Goal: Complete application form

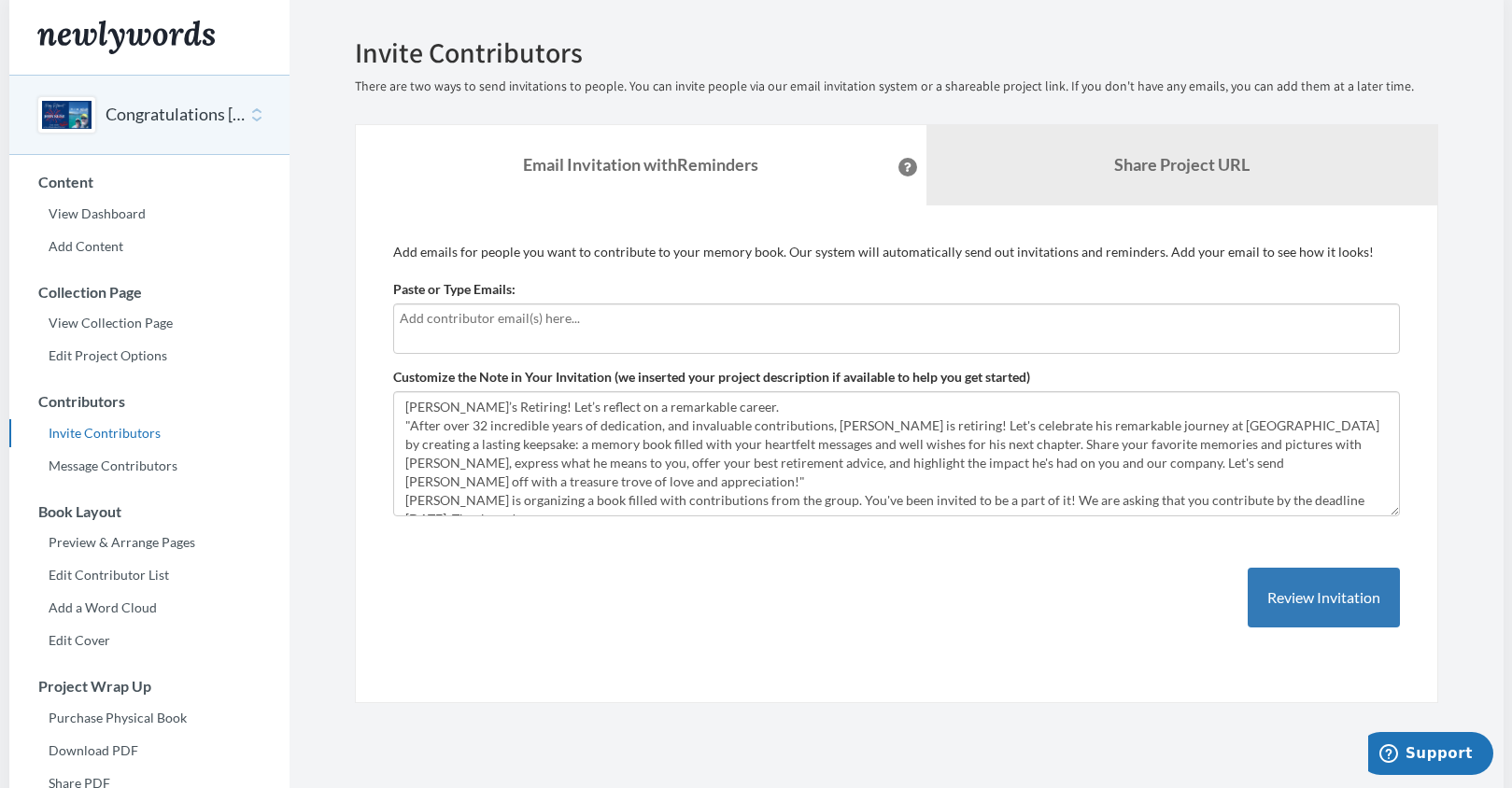
click at [477, 320] on input "text" at bounding box center [896, 317] width 994 height 20
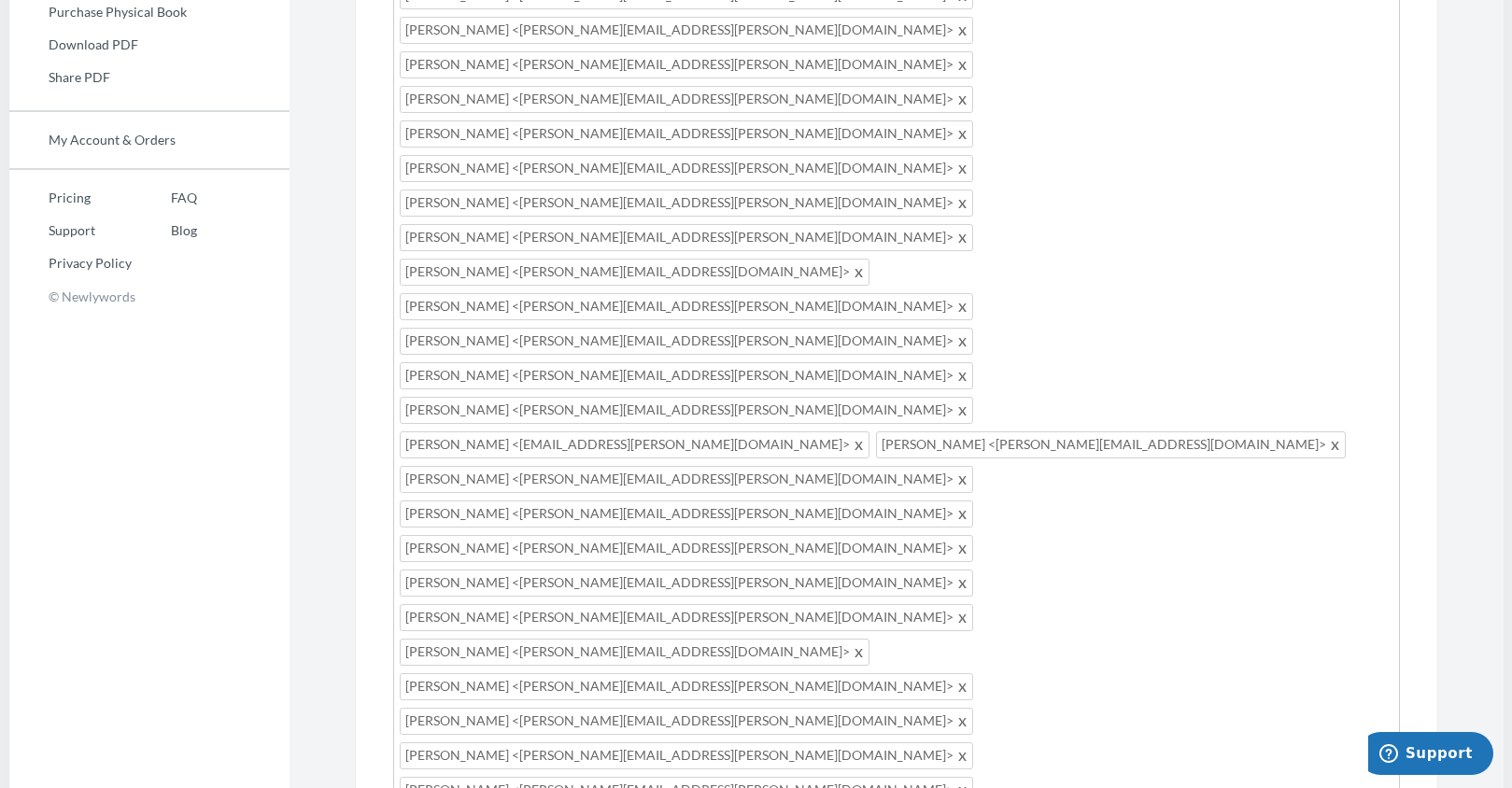
scroll to position [747, 0]
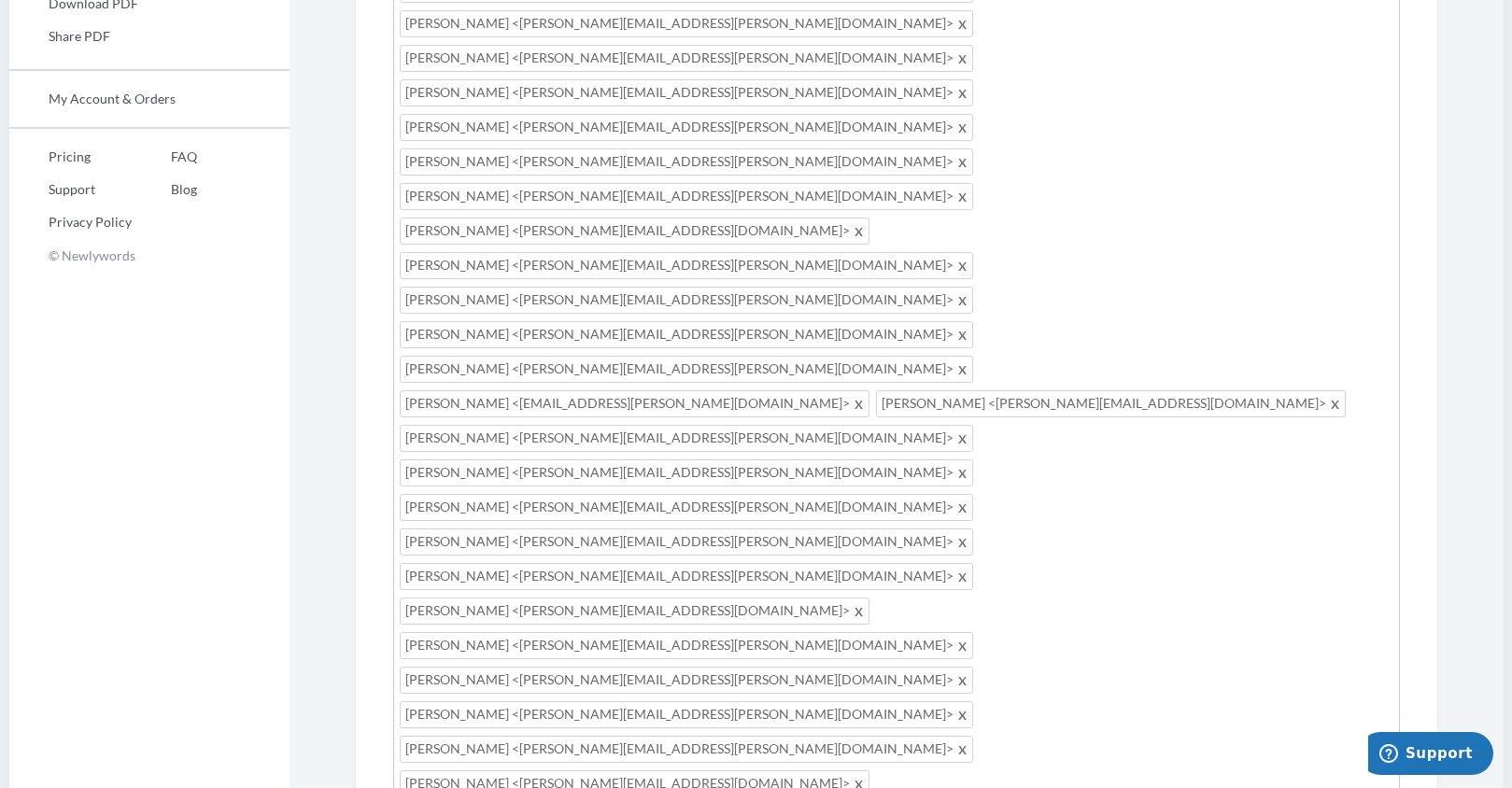
type input "c"
type input "[PERSON_NAME][EMAIL_ADDRESS][PERSON_NAME][DOMAIN_NAME]"
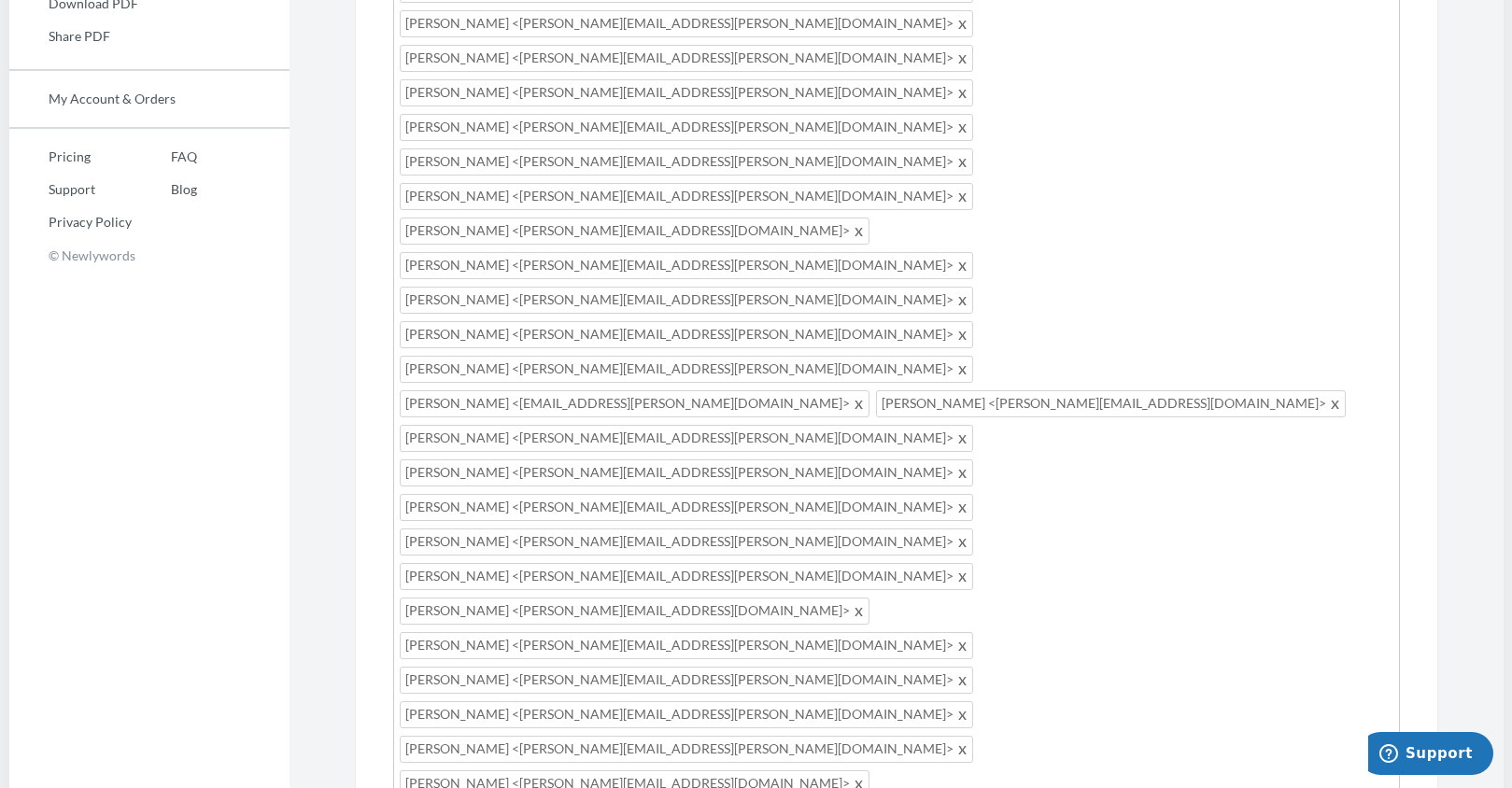
type input "[PERSON_NAME][EMAIL_ADDRESS][PERSON_NAME][DOMAIN_NAME]"
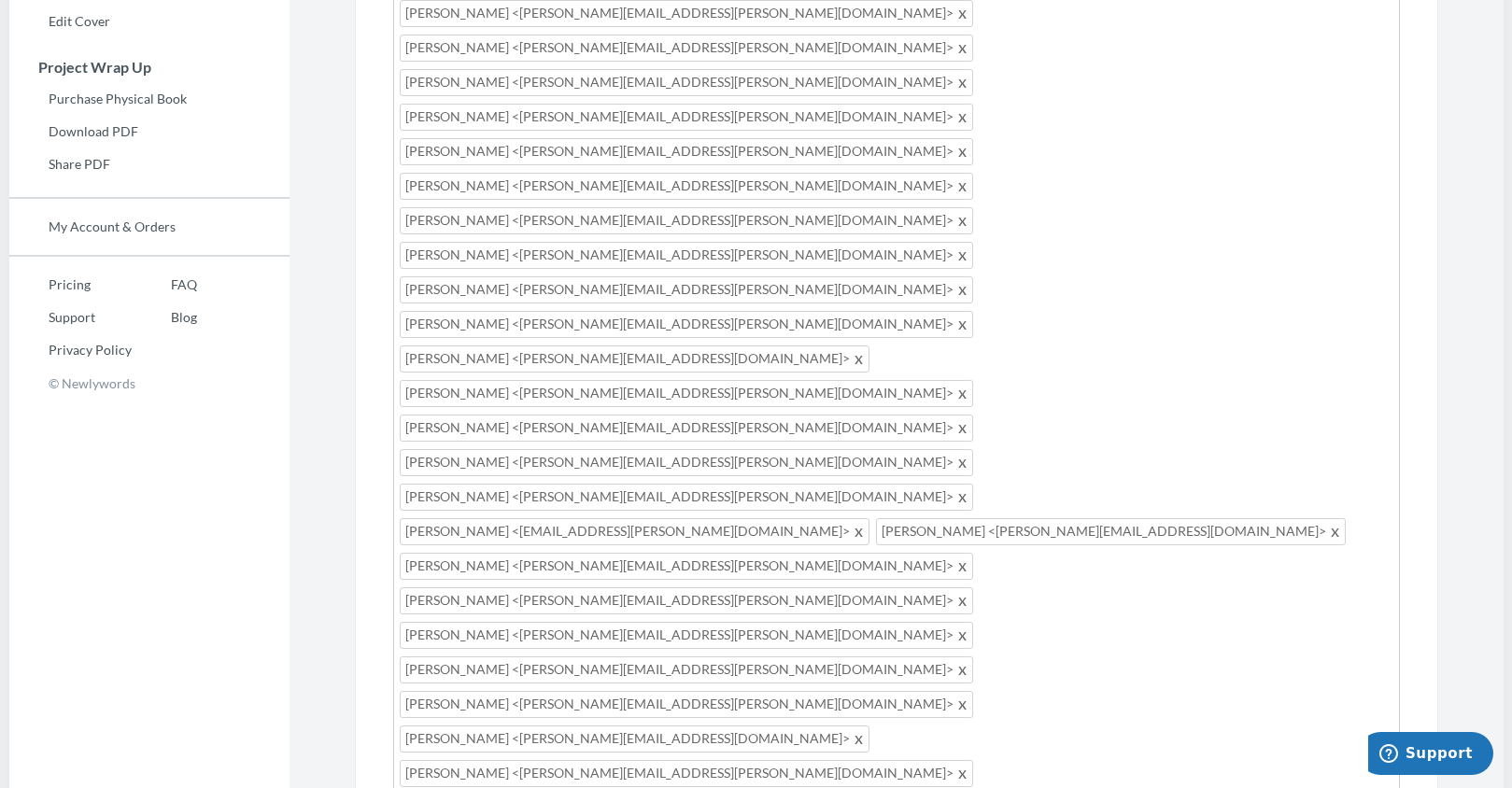
scroll to position [653, 0]
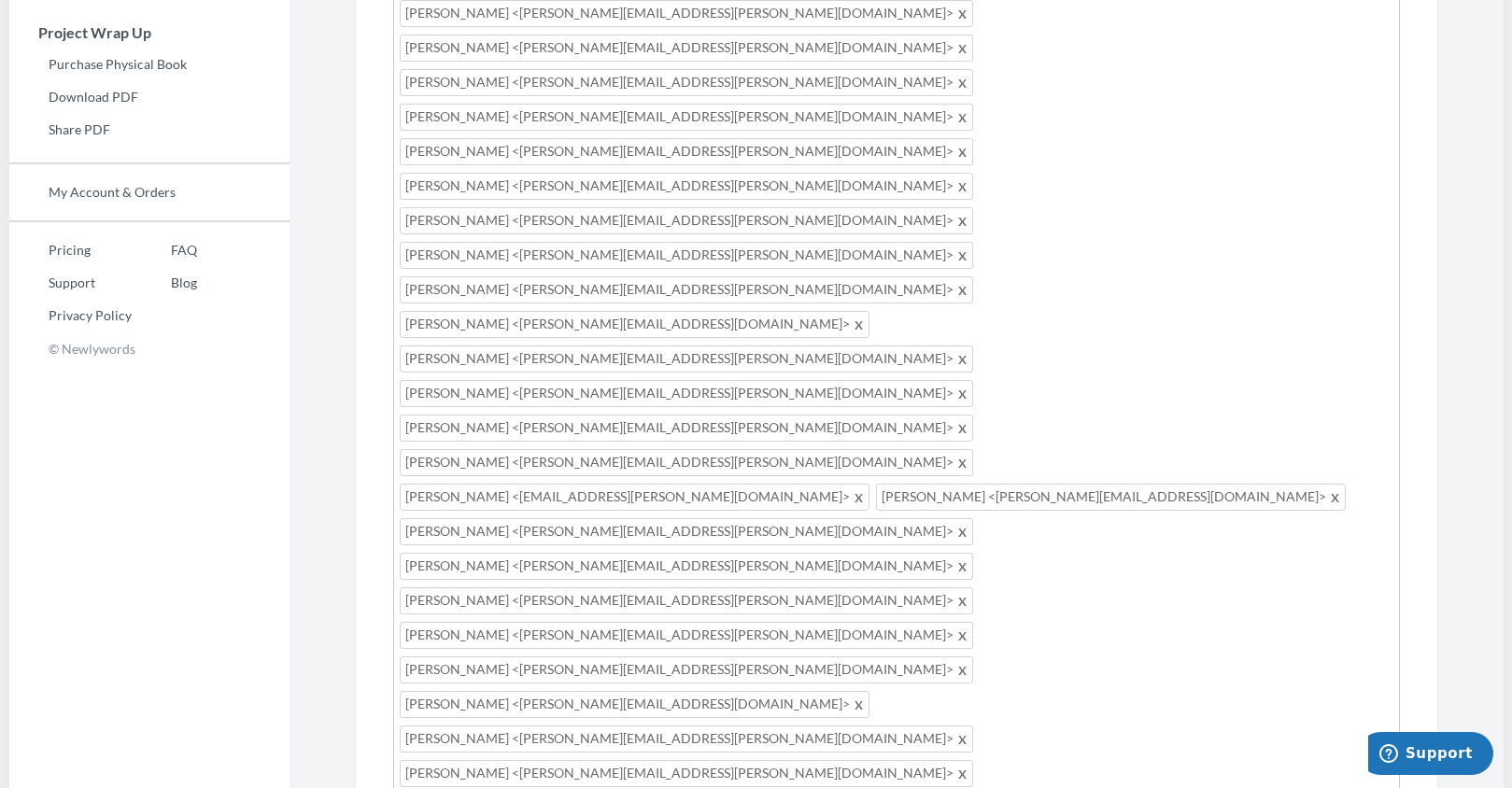
type input "[PERSON_NAME][EMAIL_ADDRESS][PERSON_NAME][DOMAIN_NAME]"
type input "[EMAIL_ADDRESS][PERSON_NAME][DOMAIN_NAME]"
type input "[PERSON_NAME][EMAIL_ADDRESS][PERSON_NAME][DOMAIN_NAME]"
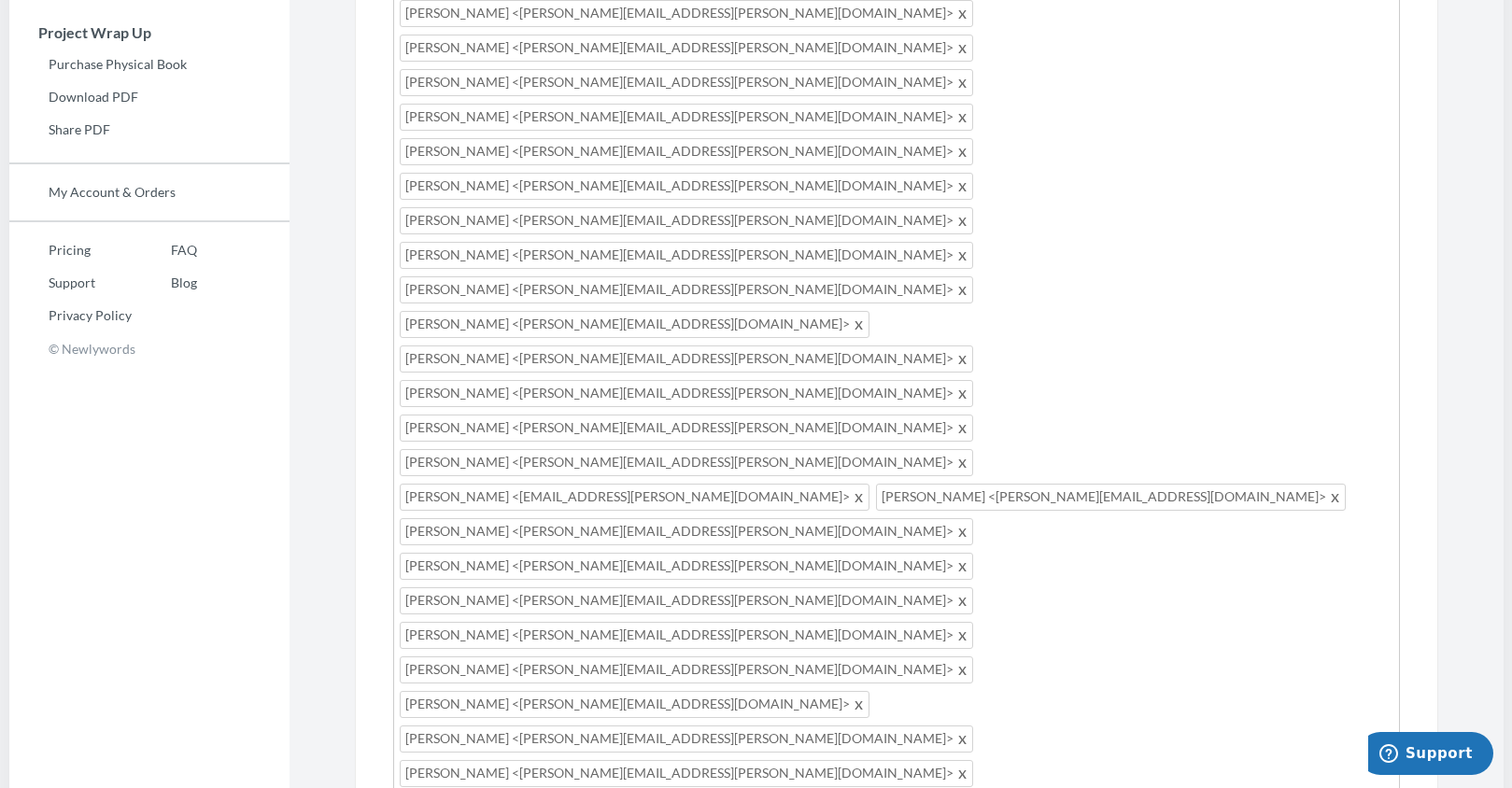
type input "[PERSON_NAME][EMAIL_ADDRESS][PERSON_NAME][DOMAIN_NAME]"
type input "[EMAIL_ADDRESS][PERSON_NAME][DOMAIN_NAME]"
type input "[PERSON_NAME][EMAIL_ADDRESS][PERSON_NAME][DOMAIN_NAME]"
type input "[PERSON_NAME]"
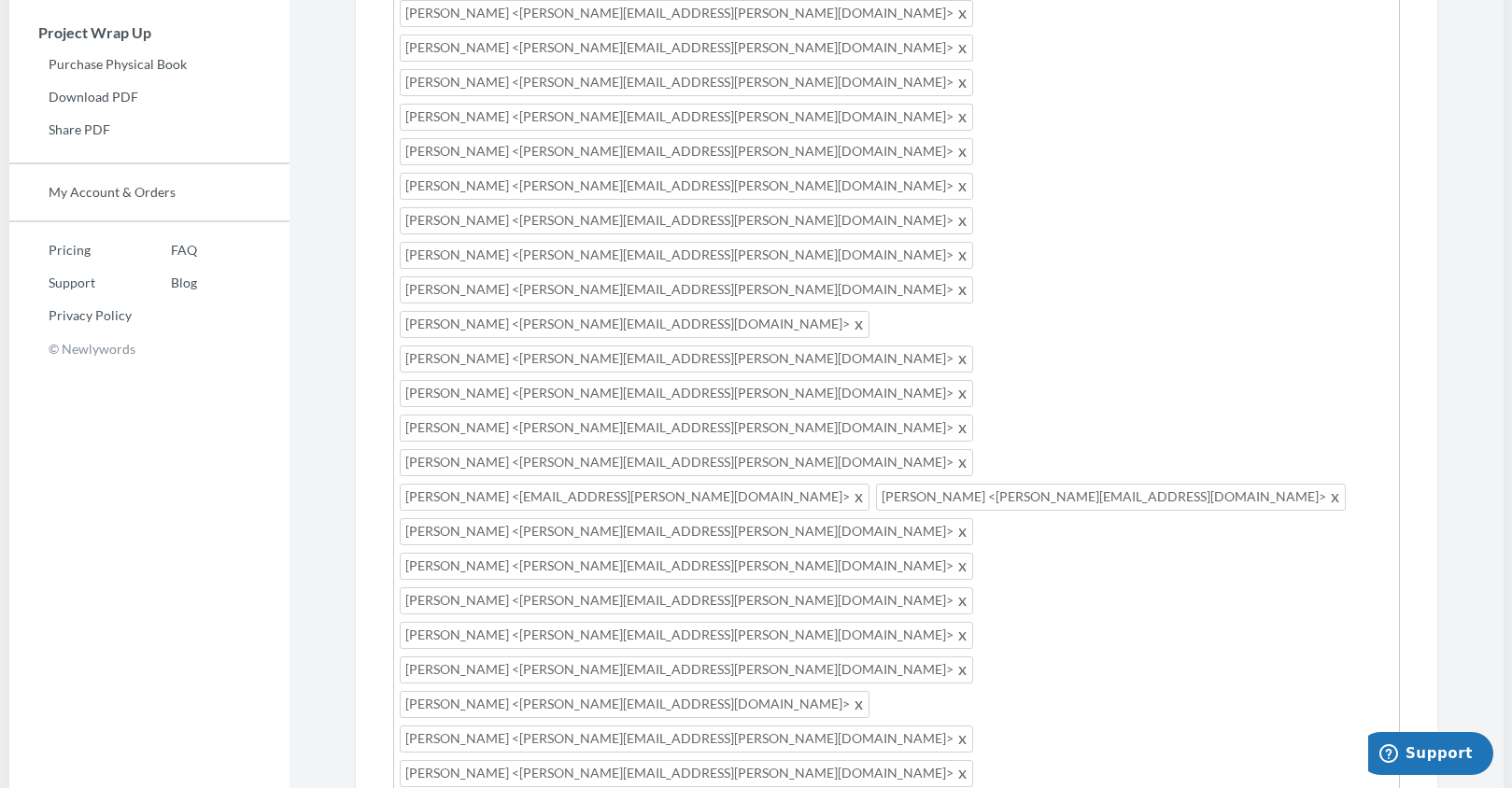
type input "[PERSON_NAME][EMAIL_ADDRESS][DOMAIN_NAME]"
type input "[PERSON_NAME][EMAIL_ADDRESS][PERSON_NAME][DOMAIN_NAME]"
